Goal: Task Accomplishment & Management: Use online tool/utility

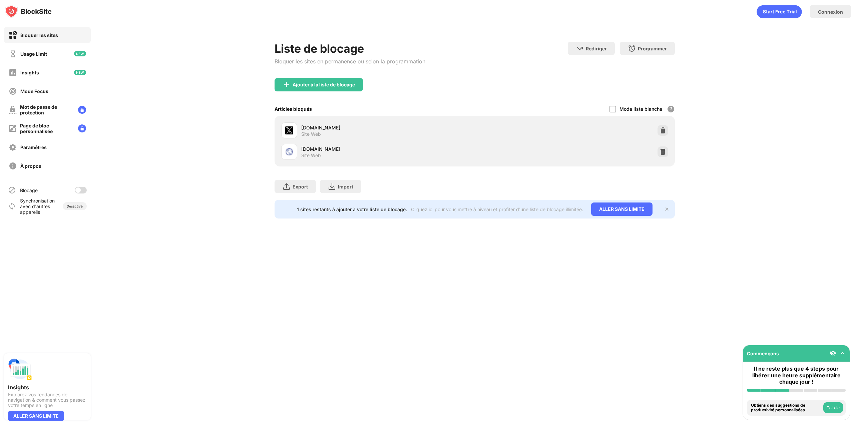
click at [81, 187] on div at bounding box center [81, 190] width 12 height 7
